Goal: Check status

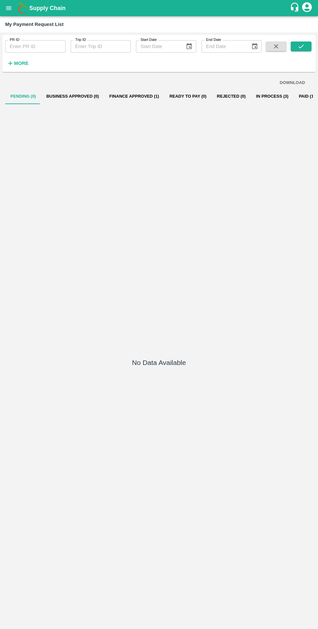
click at [268, 95] on button "In Process (3)" at bounding box center [272, 97] width 43 height 16
click at [259, 96] on button "In Process (3)" at bounding box center [272, 97] width 43 height 16
